Goal: Find specific page/section: Find specific page/section

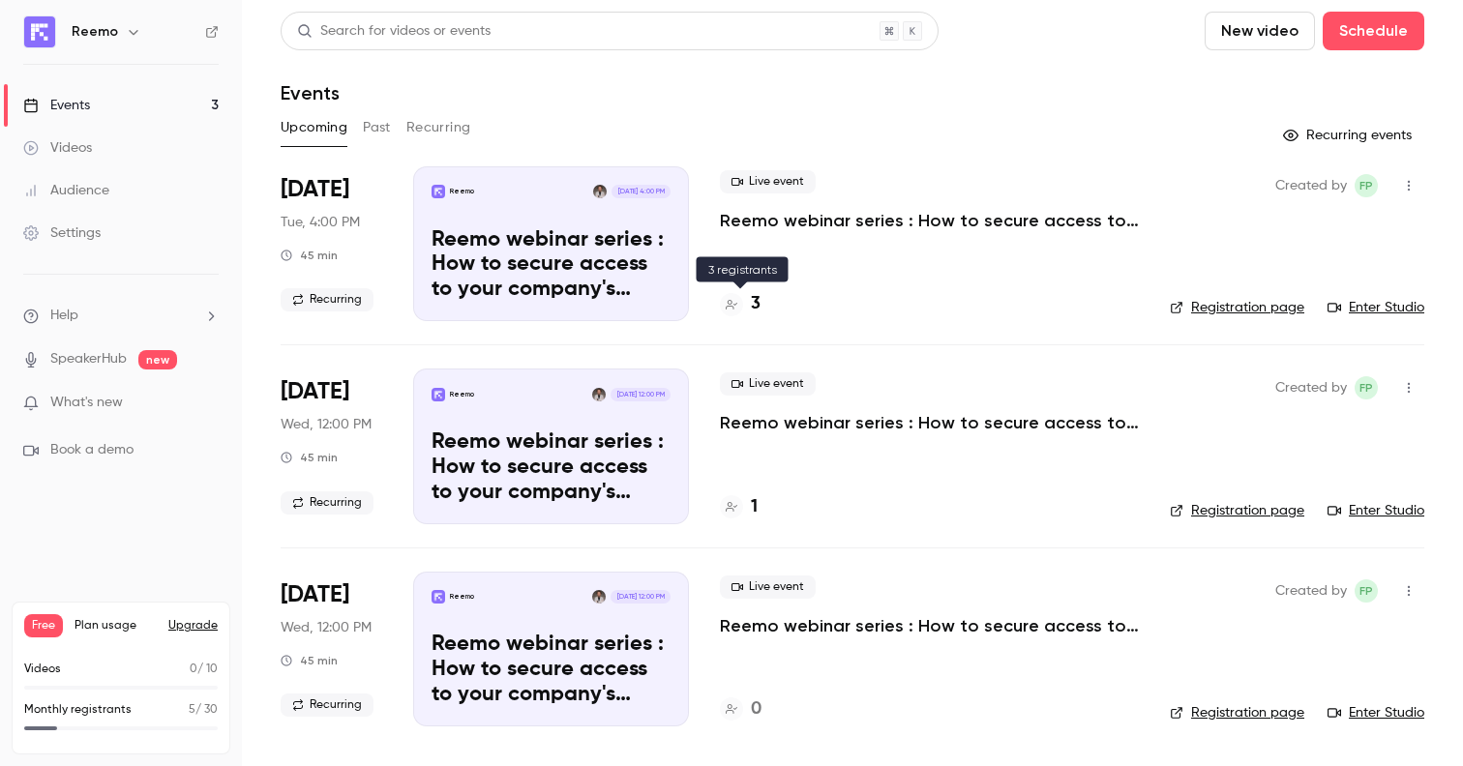
click at [737, 308] on div at bounding box center [731, 304] width 23 height 23
